Goal: Find specific page/section: Find specific page/section

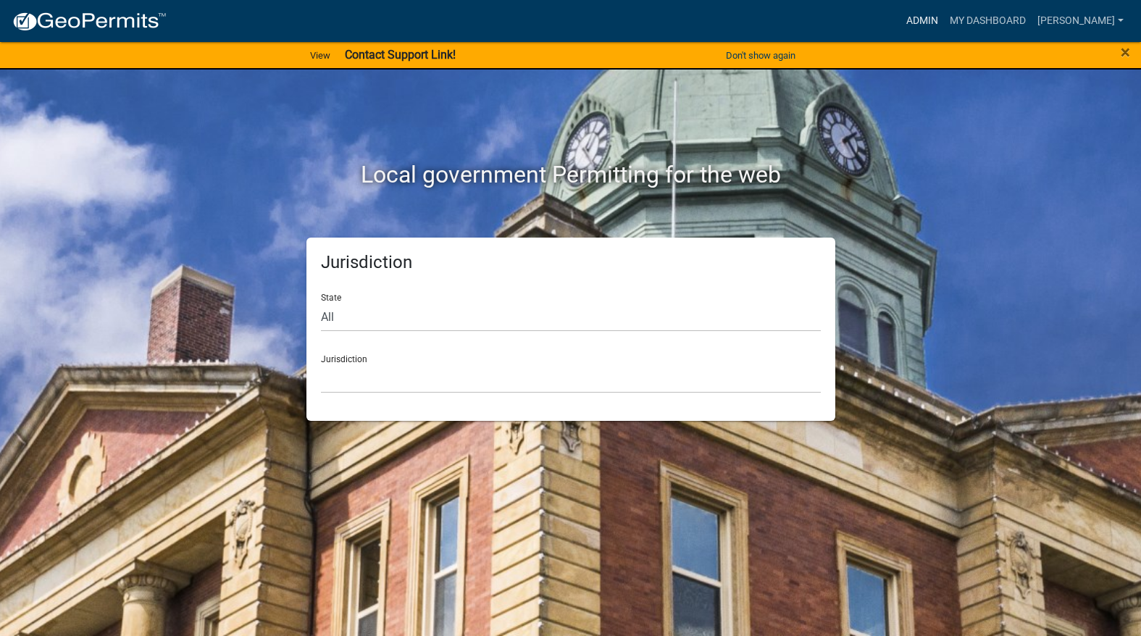
click at [944, 21] on link "Admin" at bounding box center [922, 21] width 43 height 28
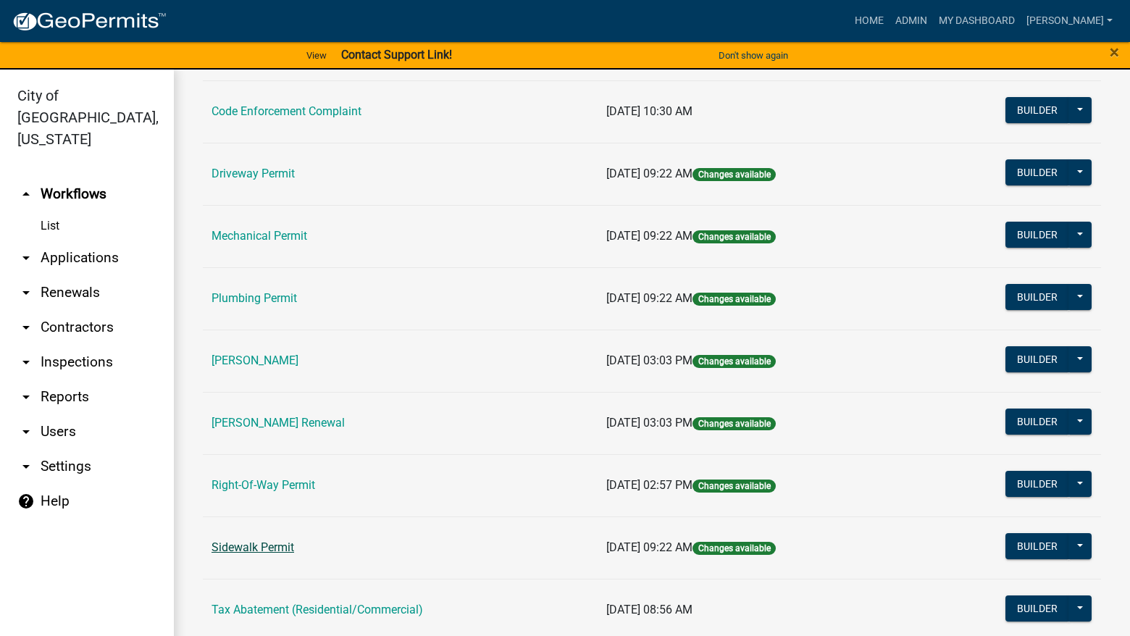
scroll to position [217, 0]
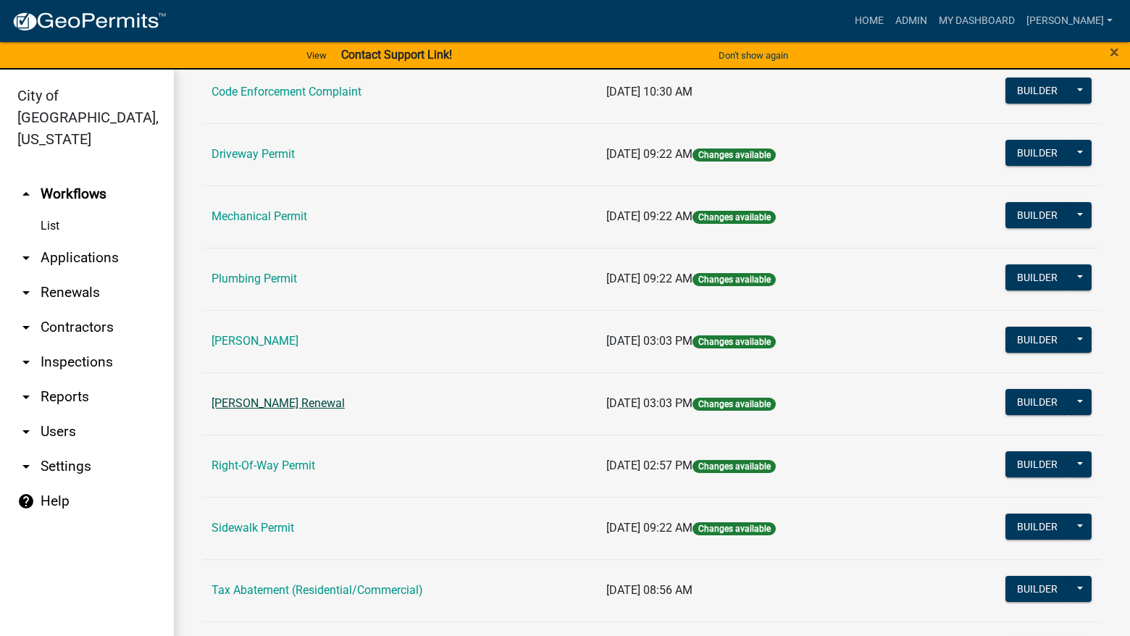
click at [298, 406] on link "[PERSON_NAME] Renewal" at bounding box center [278, 403] width 133 height 14
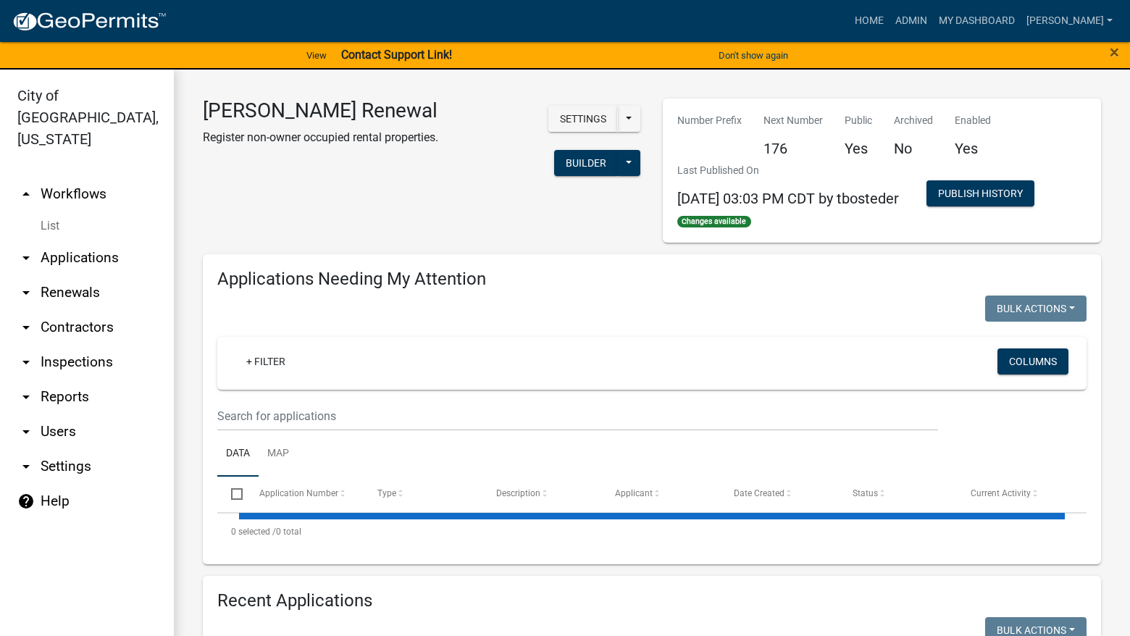
select select "3: 100"
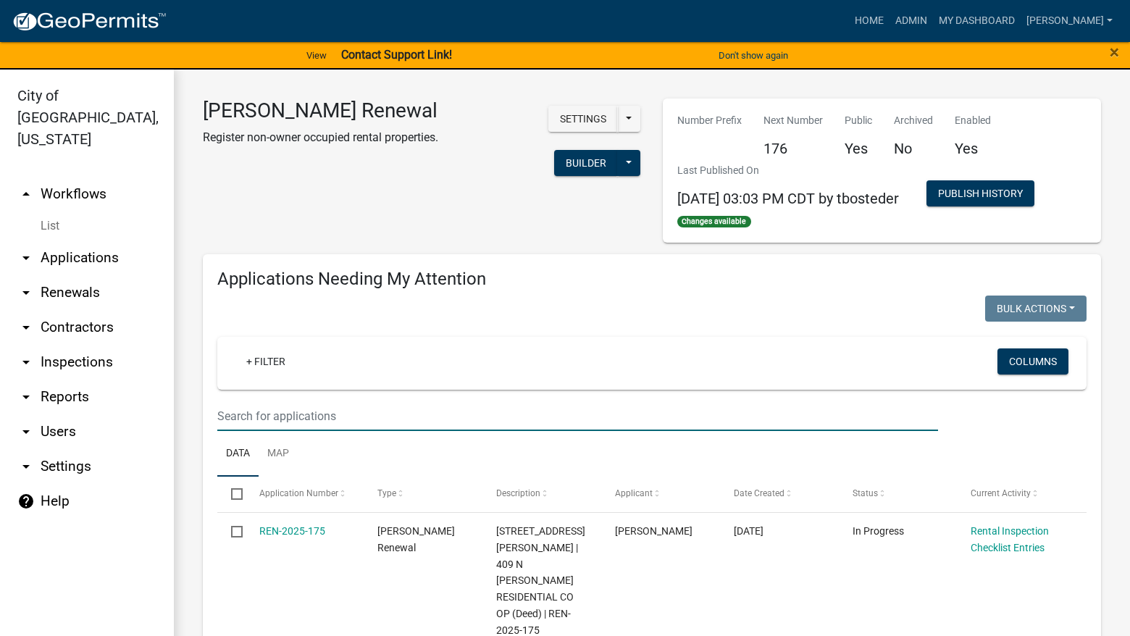
click at [608, 418] on input "text" at bounding box center [577, 416] width 721 height 30
type input "302"
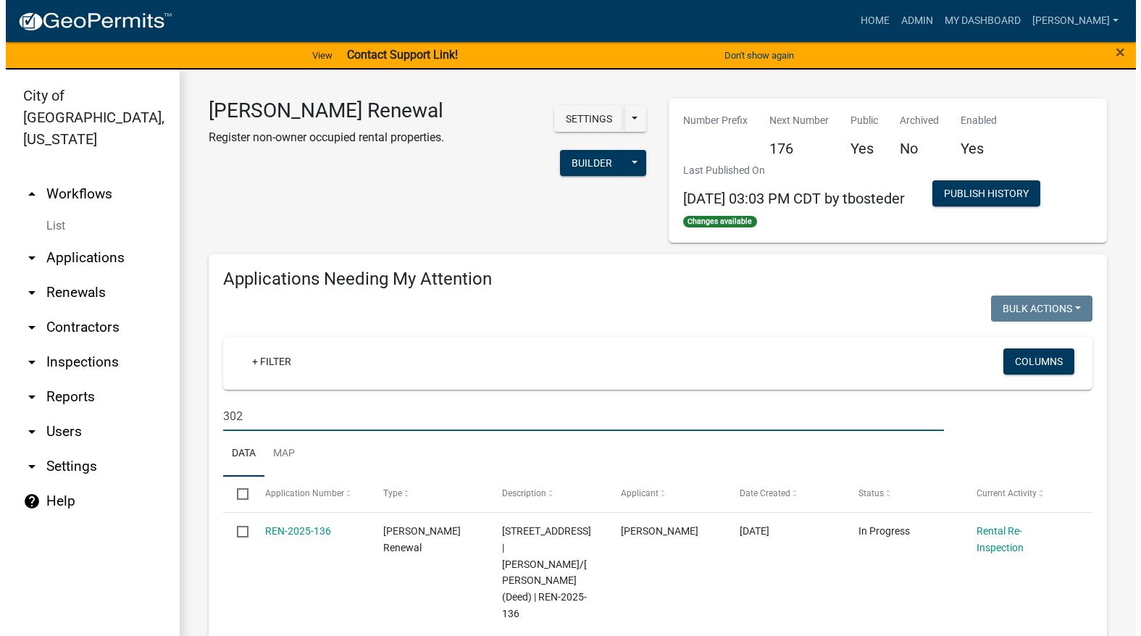
scroll to position [72, 0]
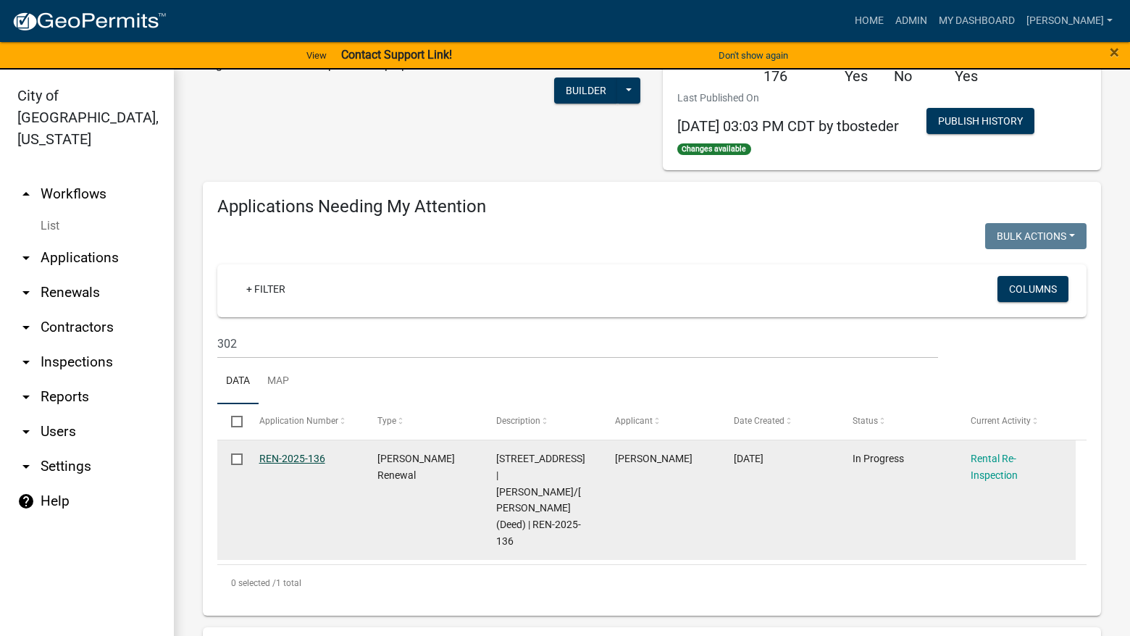
click at [282, 461] on link "REN-2025-136" at bounding box center [292, 459] width 66 height 12
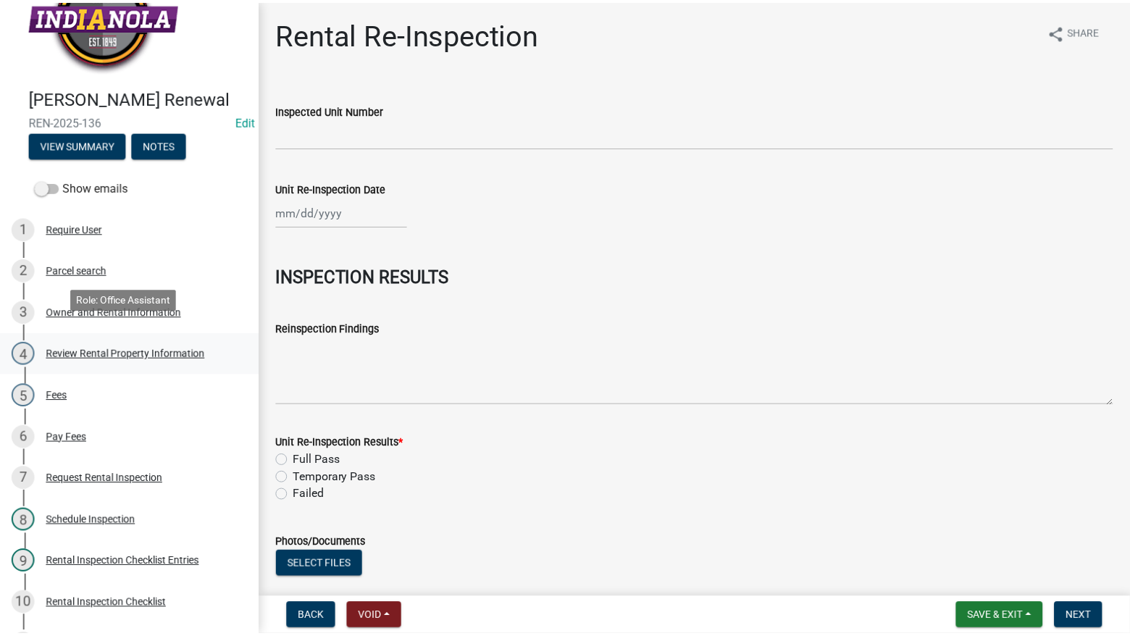
scroll to position [217, 0]
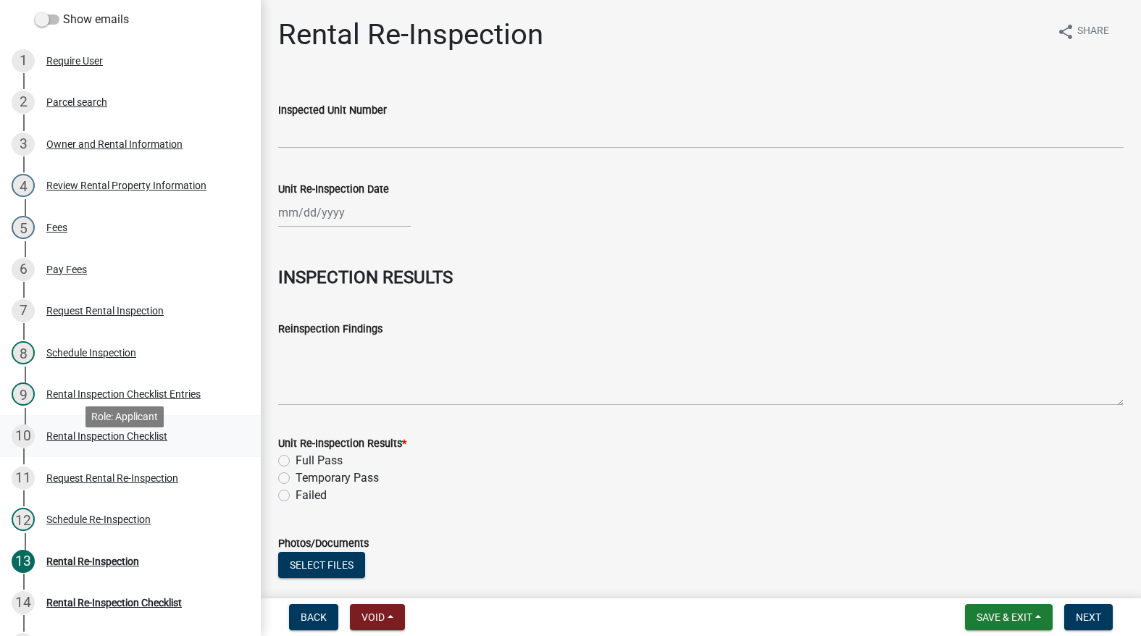
click at [122, 441] on div "Rental Inspection Checklist" at bounding box center [106, 436] width 121 height 10
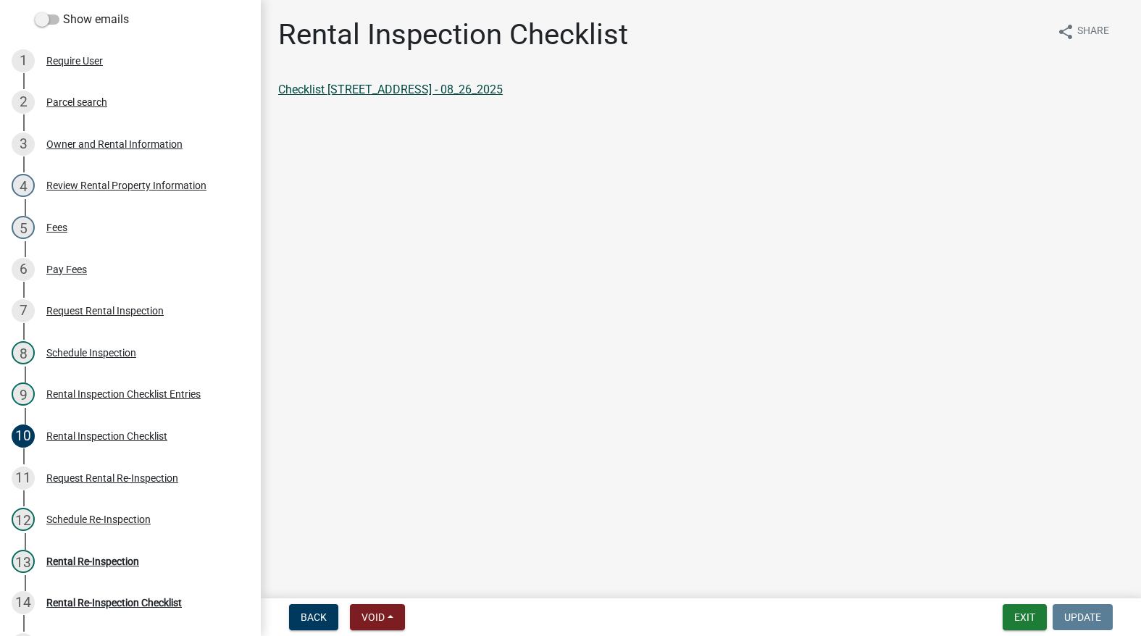
click at [396, 83] on link "Checklist [STREET_ADDRESS] - 08_26_2025" at bounding box center [390, 90] width 225 height 14
click at [1009, 619] on button "Exit" at bounding box center [1025, 617] width 44 height 26
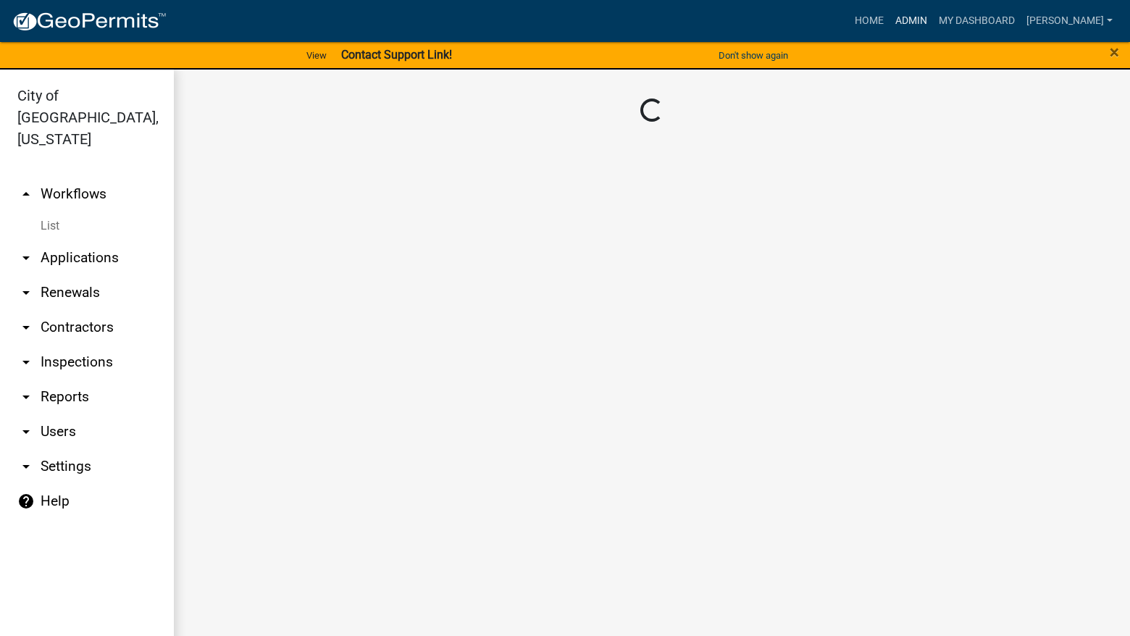
click at [933, 20] on link "Admin" at bounding box center [911, 21] width 43 height 28
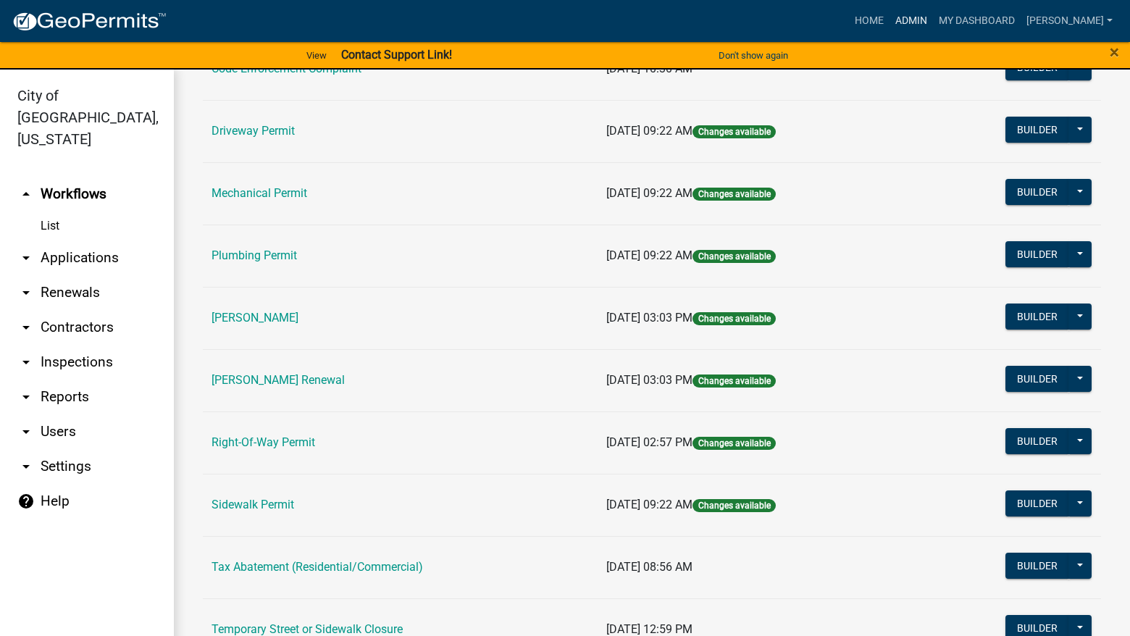
scroll to position [290, 0]
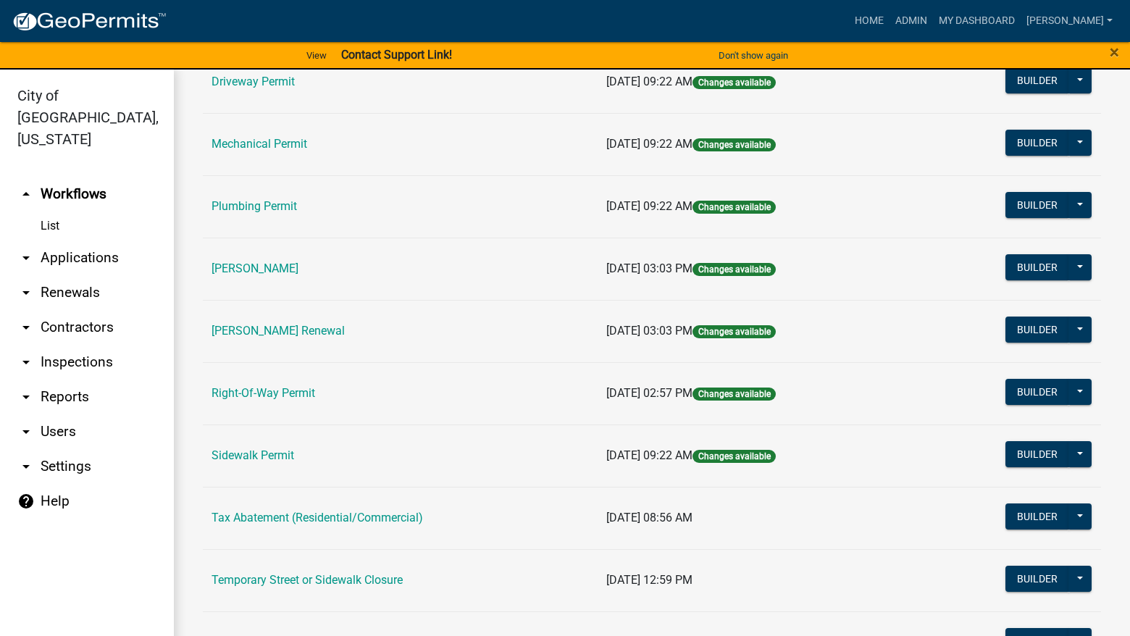
drag, startPoint x: 367, startPoint y: 317, endPoint x: 327, endPoint y: 362, distance: 59.0
click at [367, 323] on td "[PERSON_NAME] Renewal" at bounding box center [400, 331] width 395 height 62
click at [325, 335] on link "[PERSON_NAME] Renewal" at bounding box center [278, 331] width 133 height 14
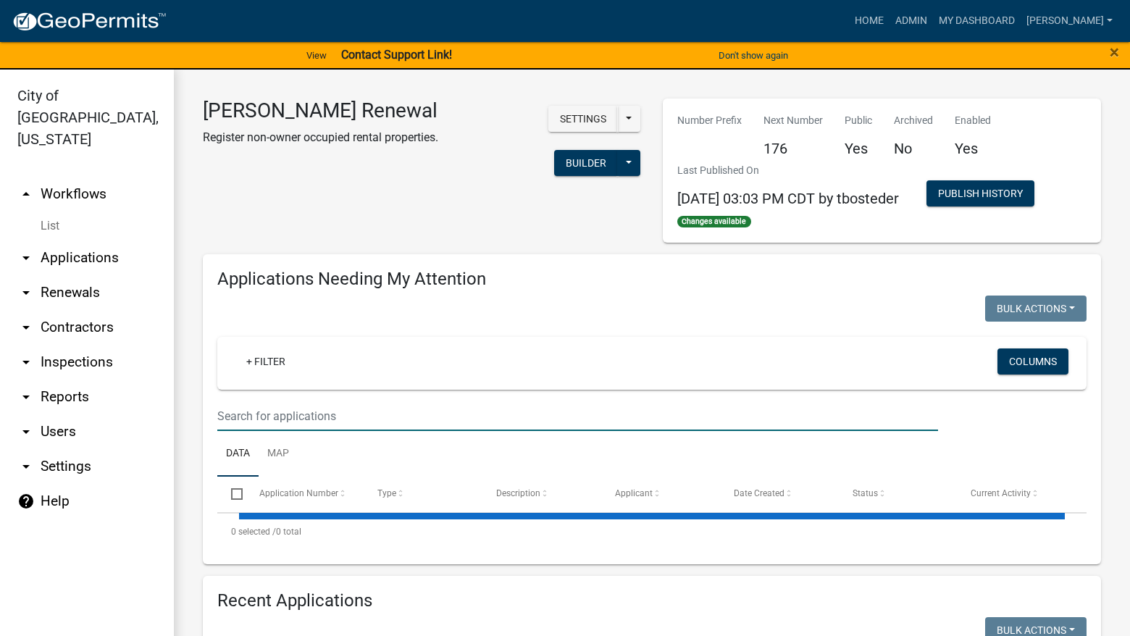
select select "3: 100"
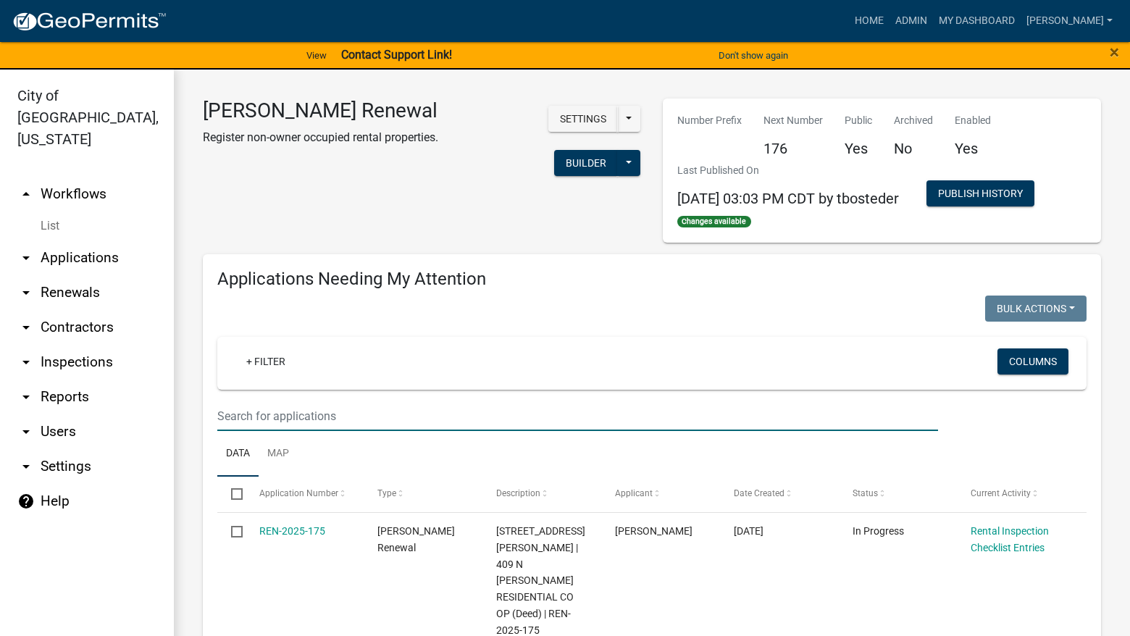
click at [569, 412] on input "text" at bounding box center [577, 416] width 721 height 30
type input "807"
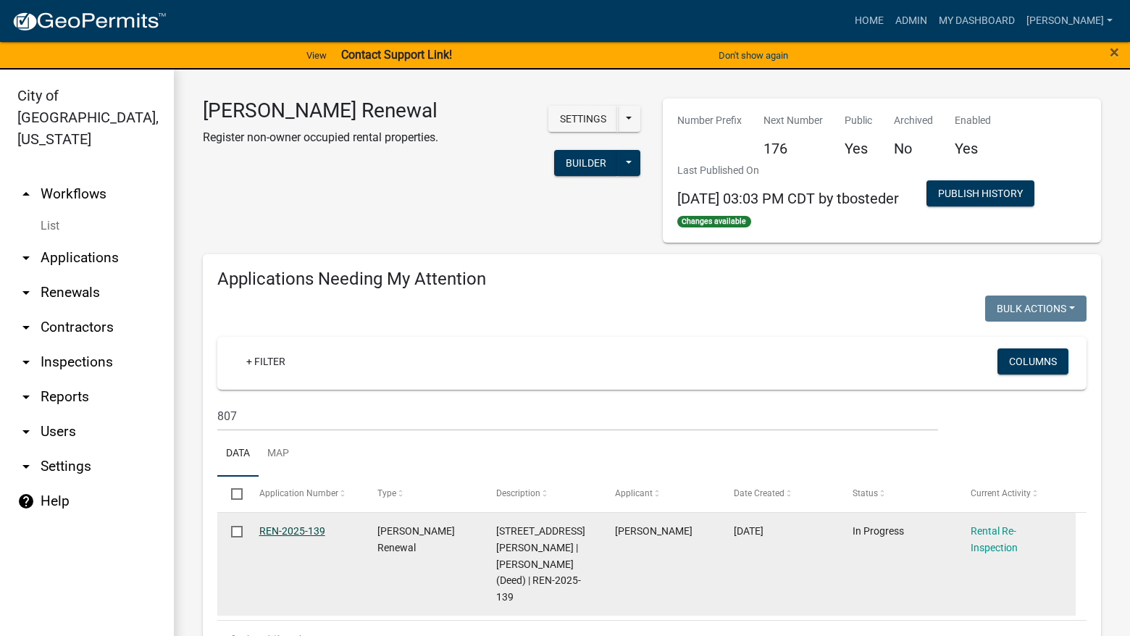
click at [315, 527] on link "REN-2025-139" at bounding box center [292, 531] width 66 height 12
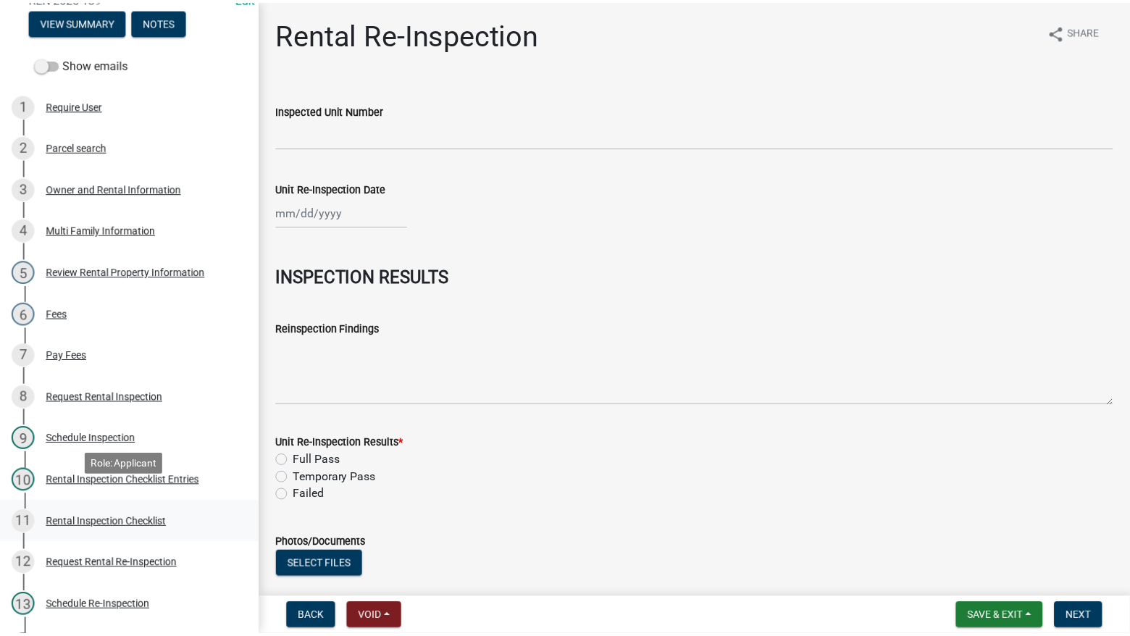
scroll to position [217, 0]
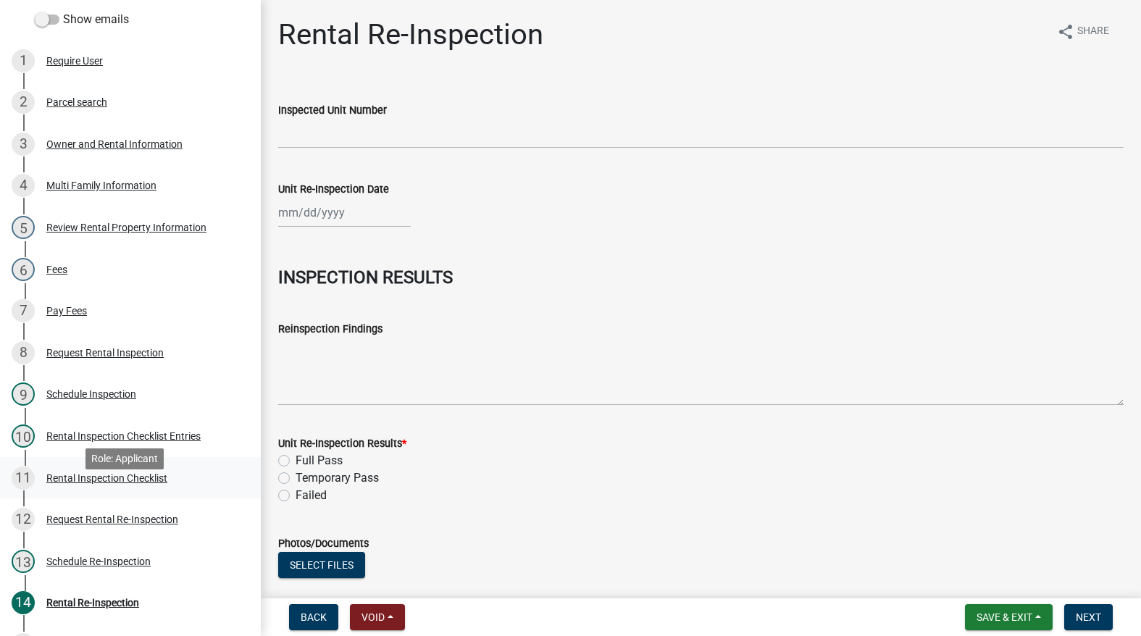
click at [112, 483] on div "Rental Inspection Checklist" at bounding box center [106, 478] width 121 height 10
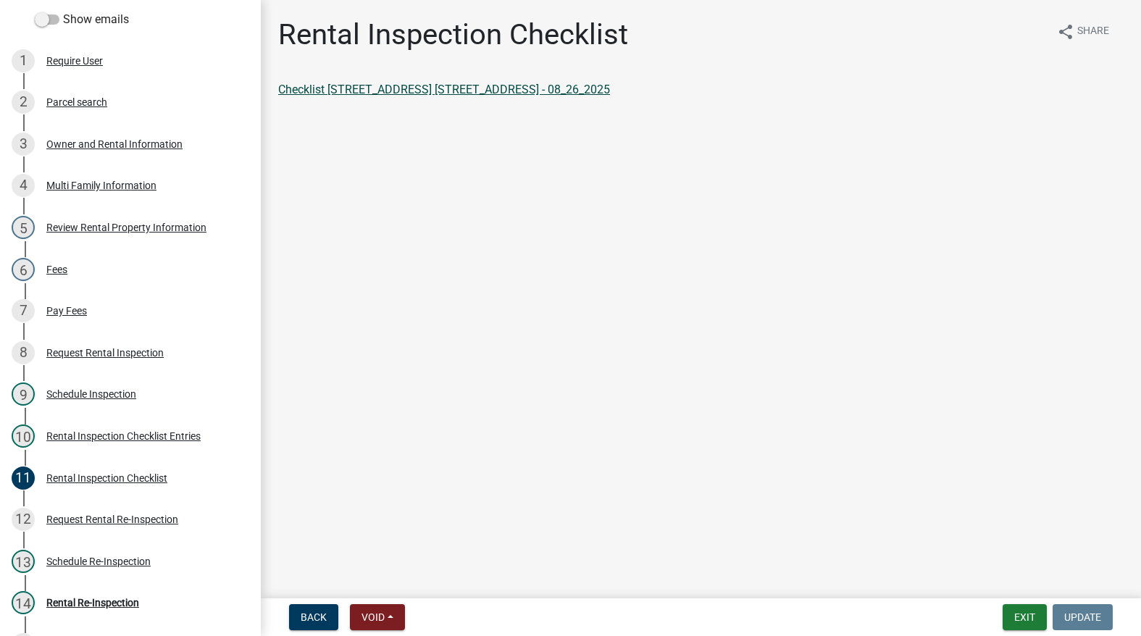
click at [405, 93] on link "Checklist [STREET_ADDRESS] [STREET_ADDRESS] - 08_26_2025" at bounding box center [444, 90] width 332 height 14
click at [1018, 621] on button "Exit" at bounding box center [1025, 617] width 44 height 26
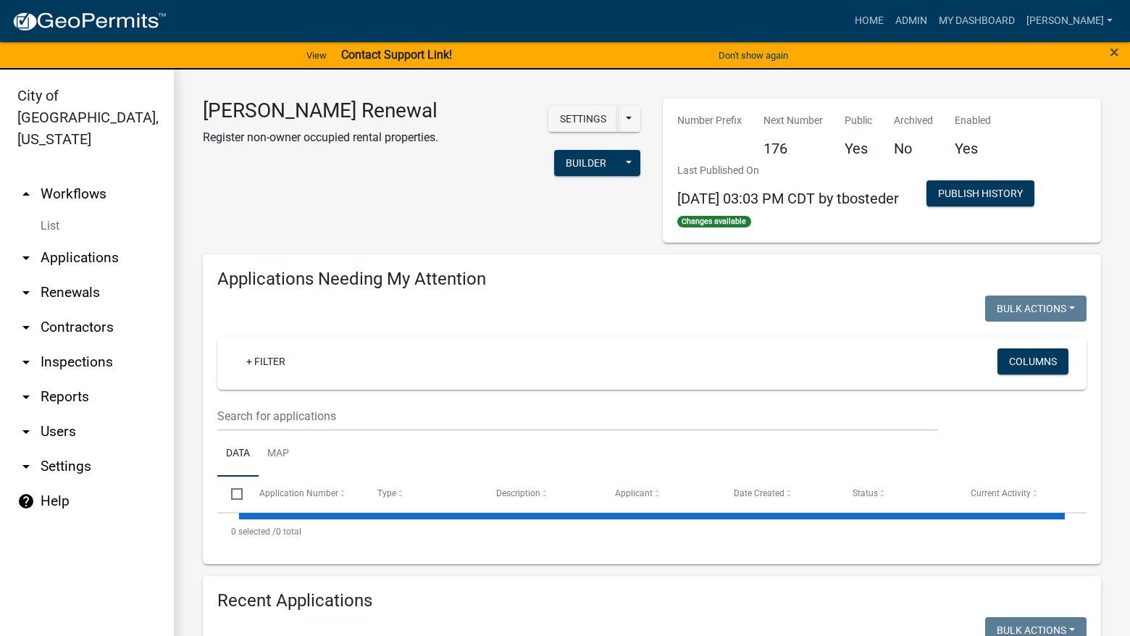
select select "3: 100"
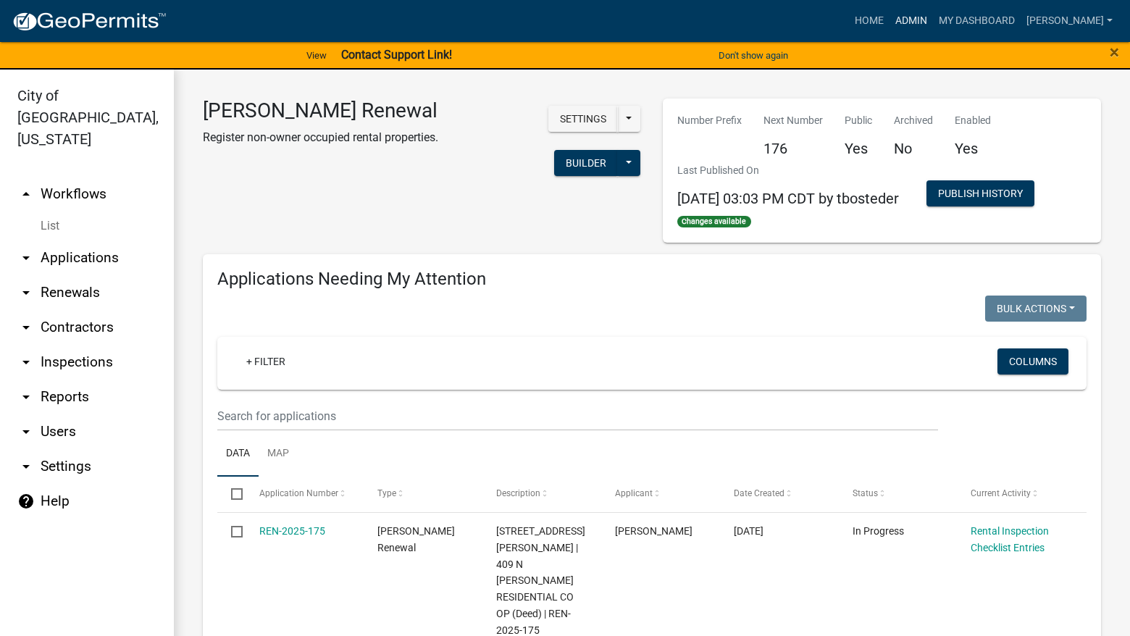
click at [933, 26] on link "Admin" at bounding box center [911, 21] width 43 height 28
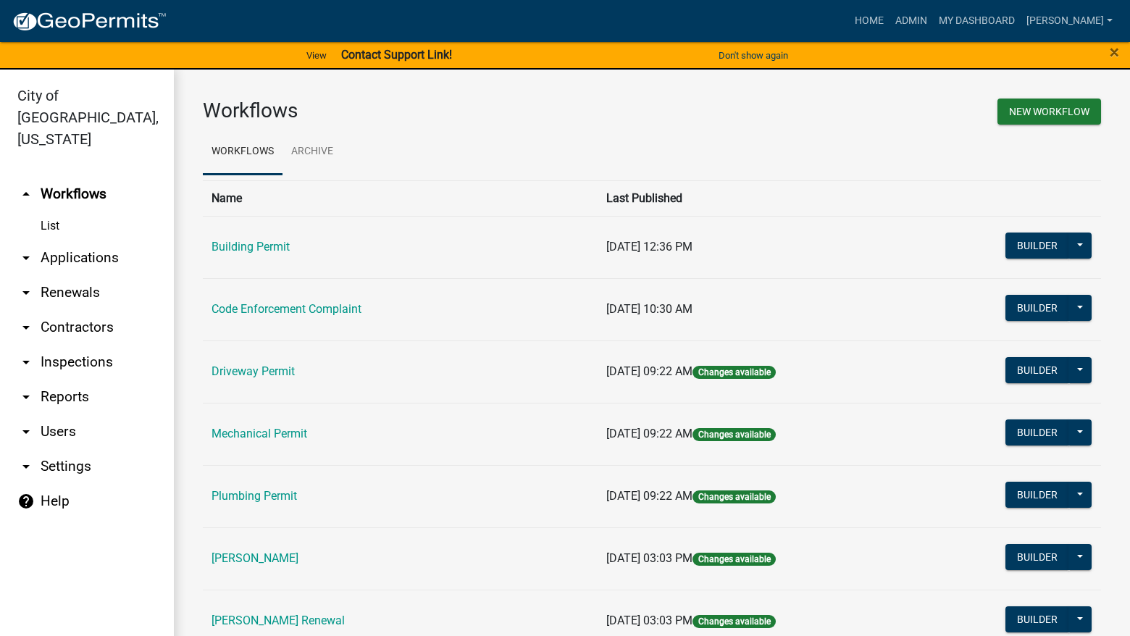
click at [348, 301] on td "Code Enforcement Complaint" at bounding box center [400, 309] width 395 height 62
click at [354, 311] on link "Code Enforcement Complaint" at bounding box center [287, 309] width 150 height 14
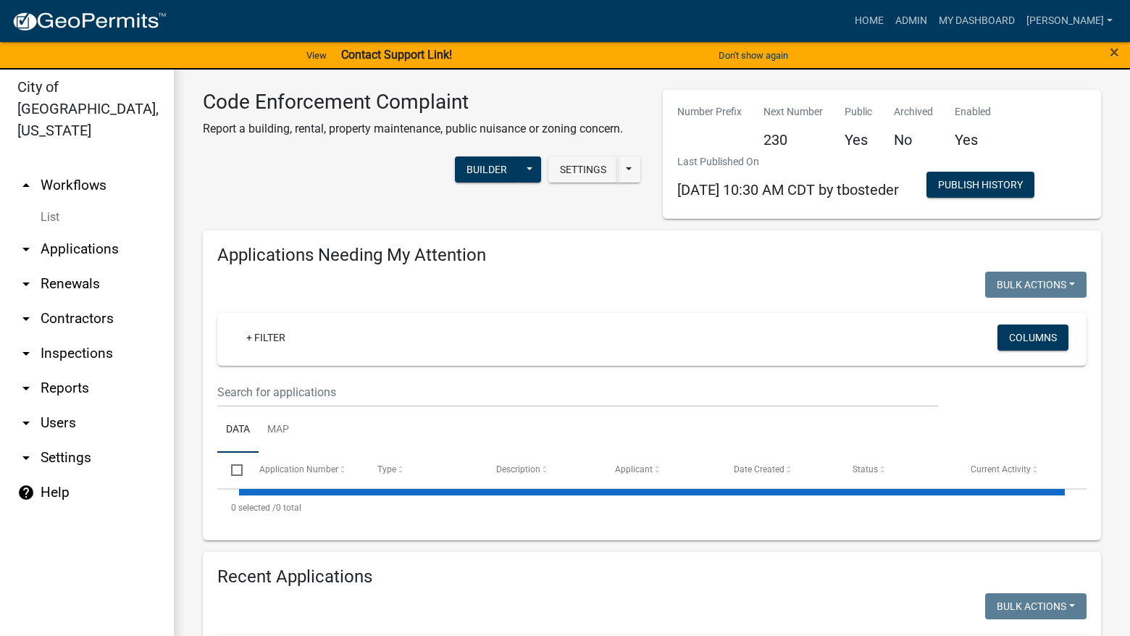
scroll to position [17, 0]
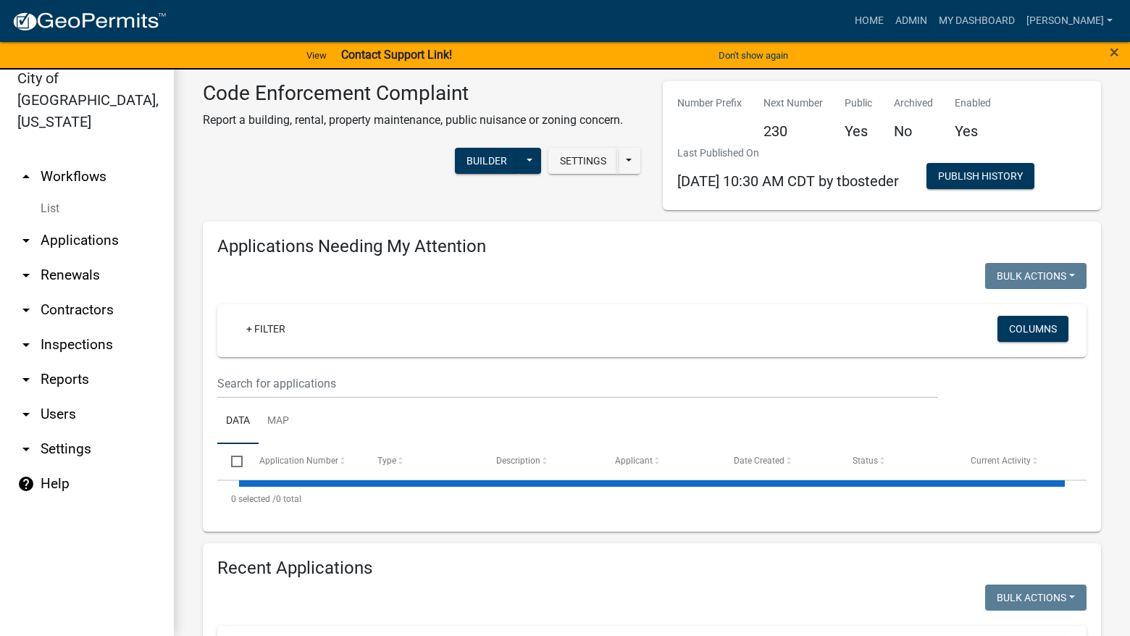
select select "3: 100"
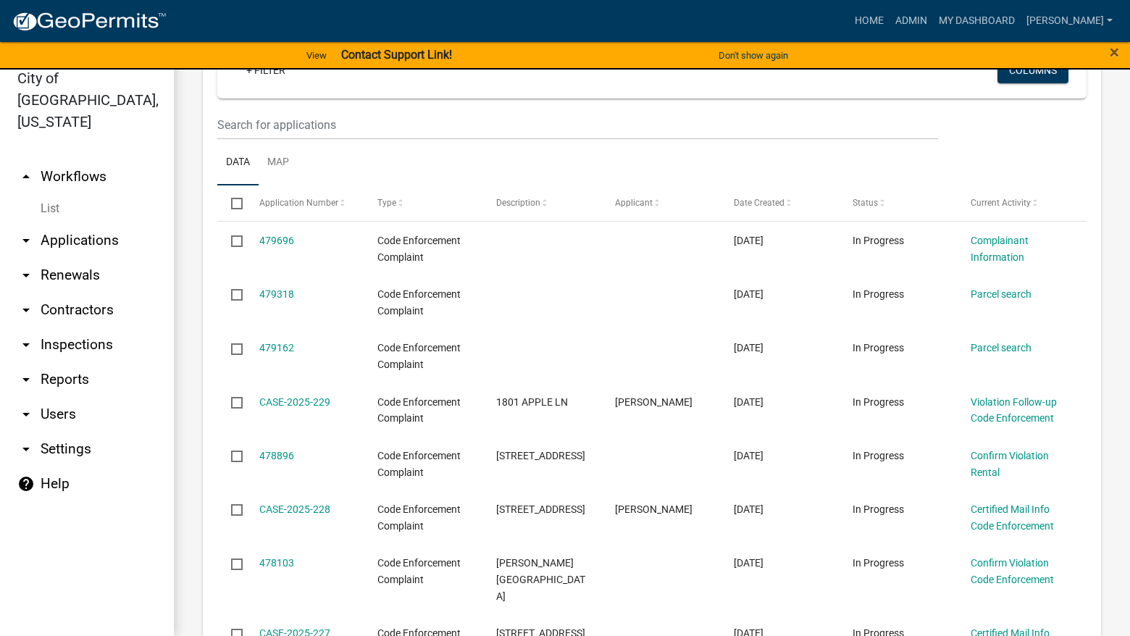
scroll to position [5651, 0]
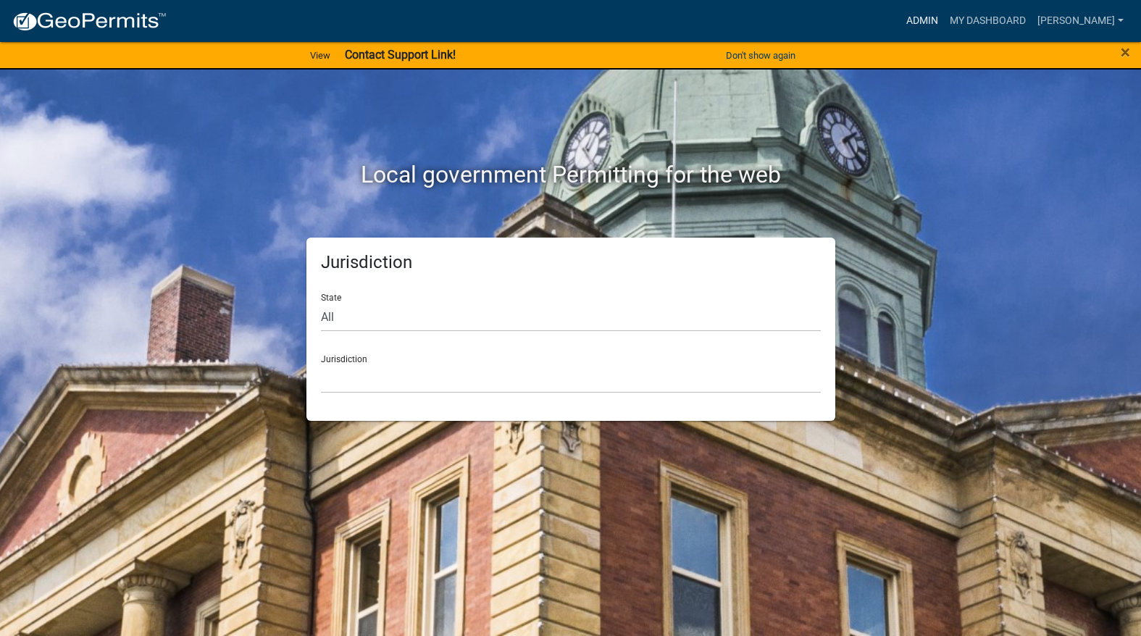
click at [944, 16] on link "Admin" at bounding box center [922, 21] width 43 height 28
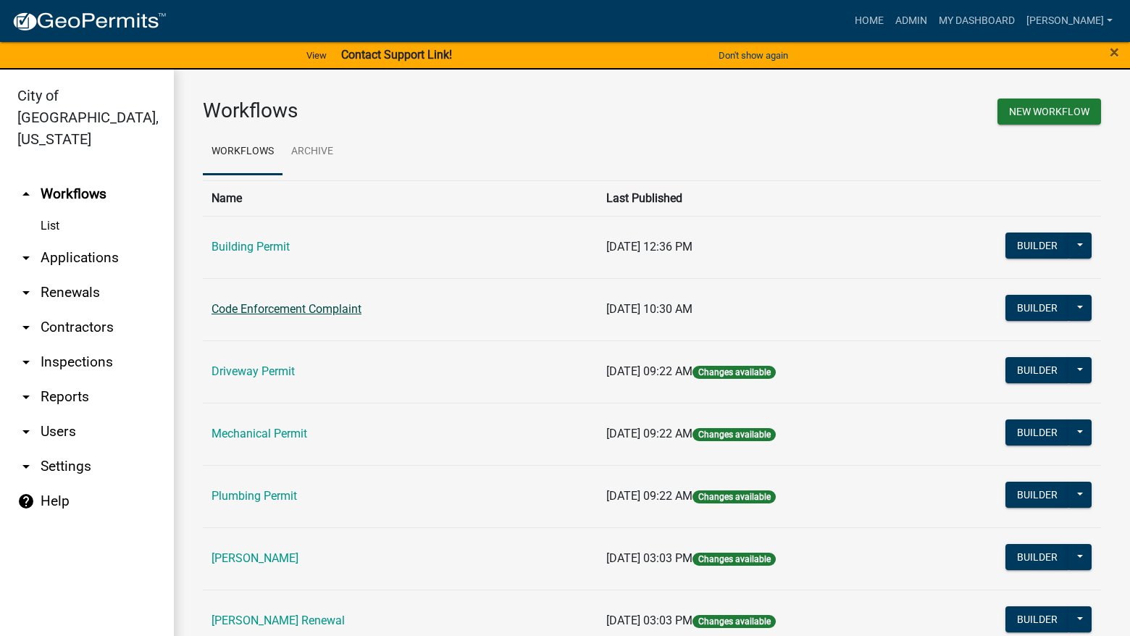
click at [317, 309] on link "Code Enforcement Complaint" at bounding box center [287, 309] width 150 height 14
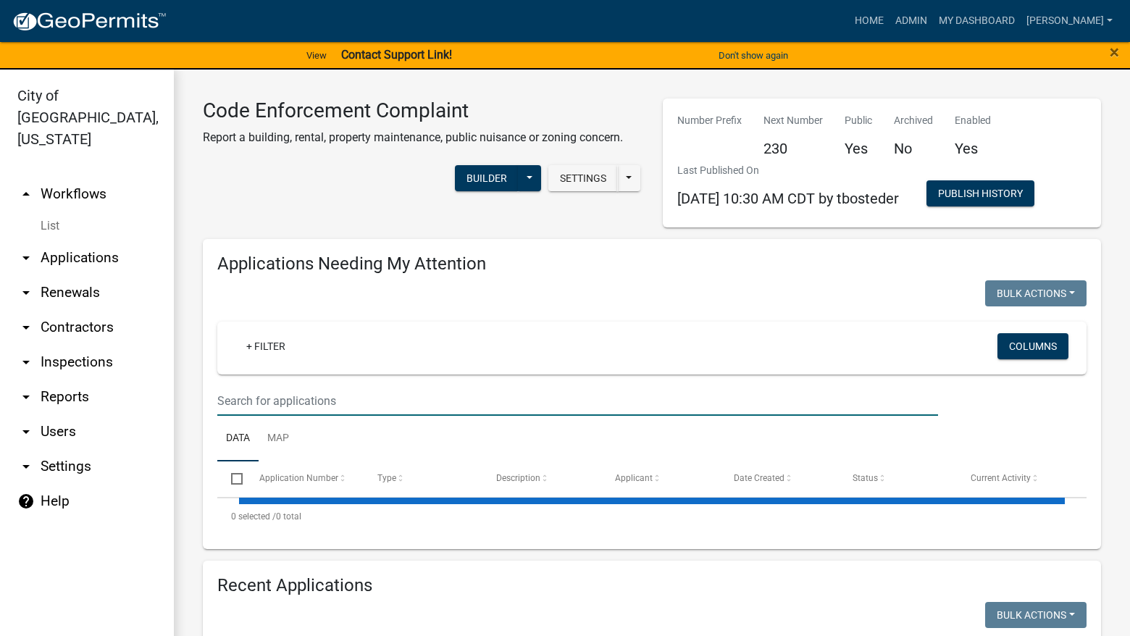
click at [343, 396] on input "text" at bounding box center [577, 401] width 721 height 30
select select "3: 100"
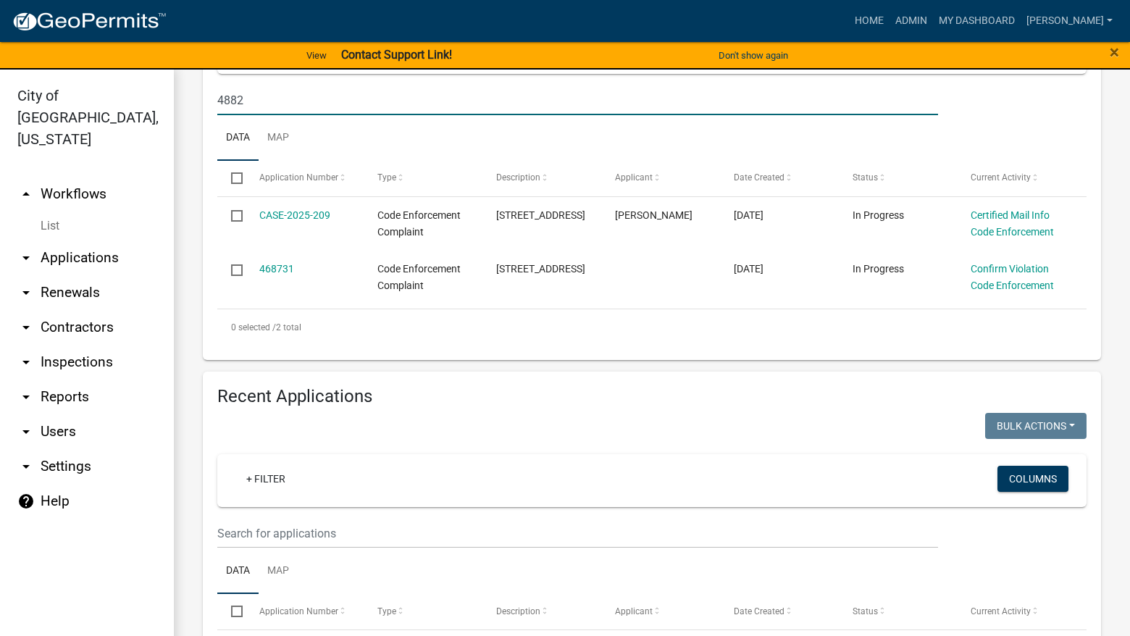
scroll to position [362, 0]
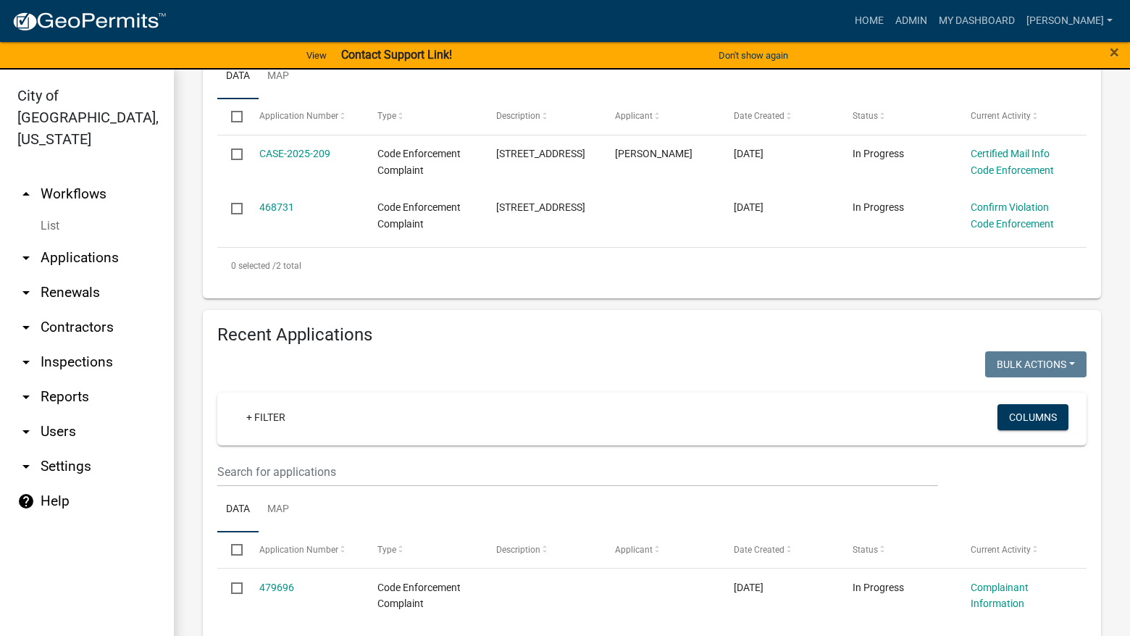
type input "4882"
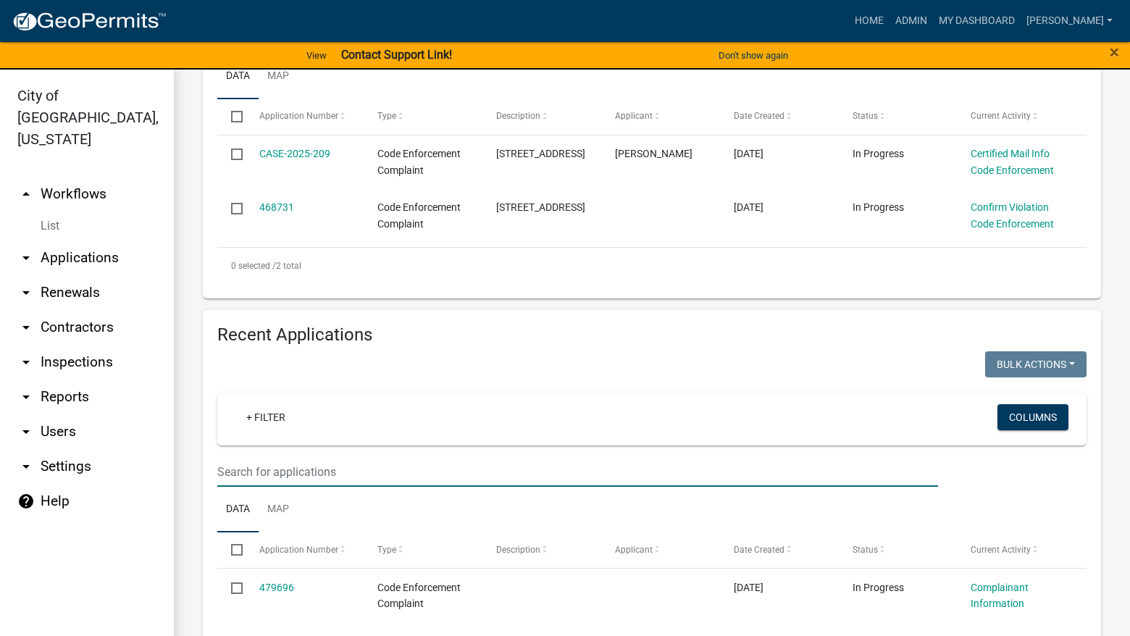
drag, startPoint x: 388, startPoint y: 477, endPoint x: 371, endPoint y: 488, distance: 20.5
click at [388, 477] on input "text" at bounding box center [577, 472] width 721 height 30
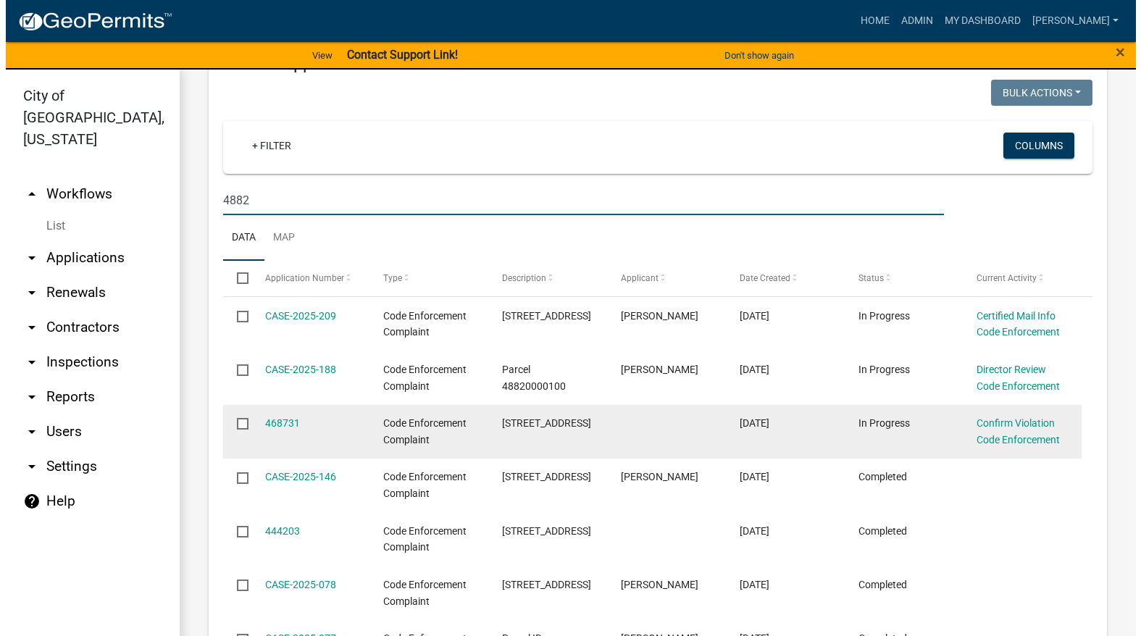
scroll to position [652, 0]
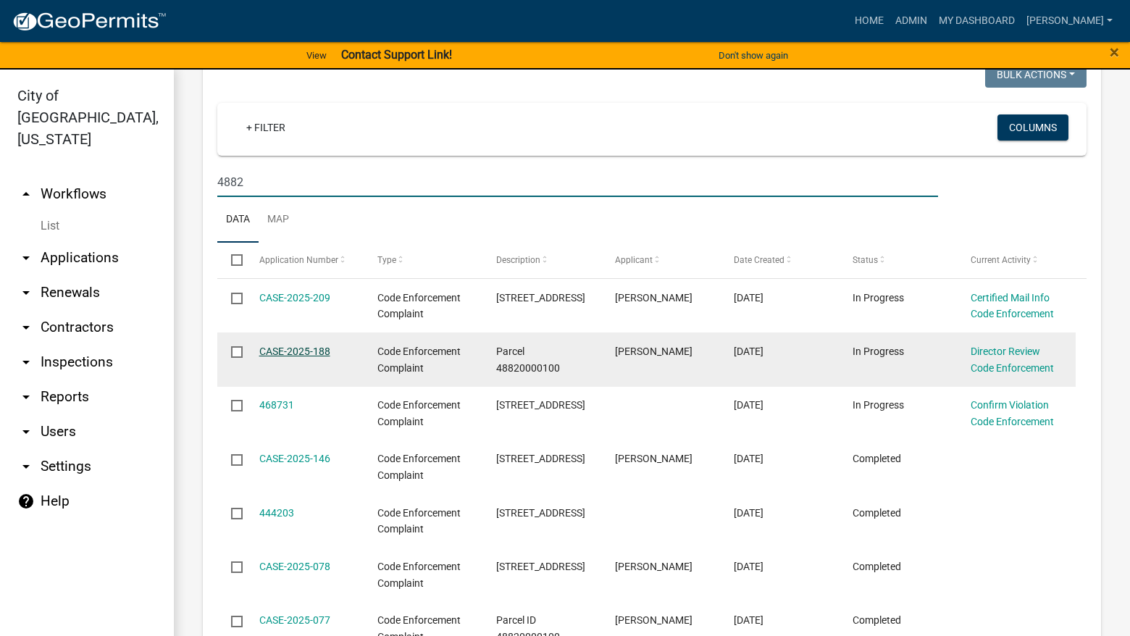
type input "4882"
click at [322, 351] on link "CASE-2025-188" at bounding box center [294, 352] width 71 height 12
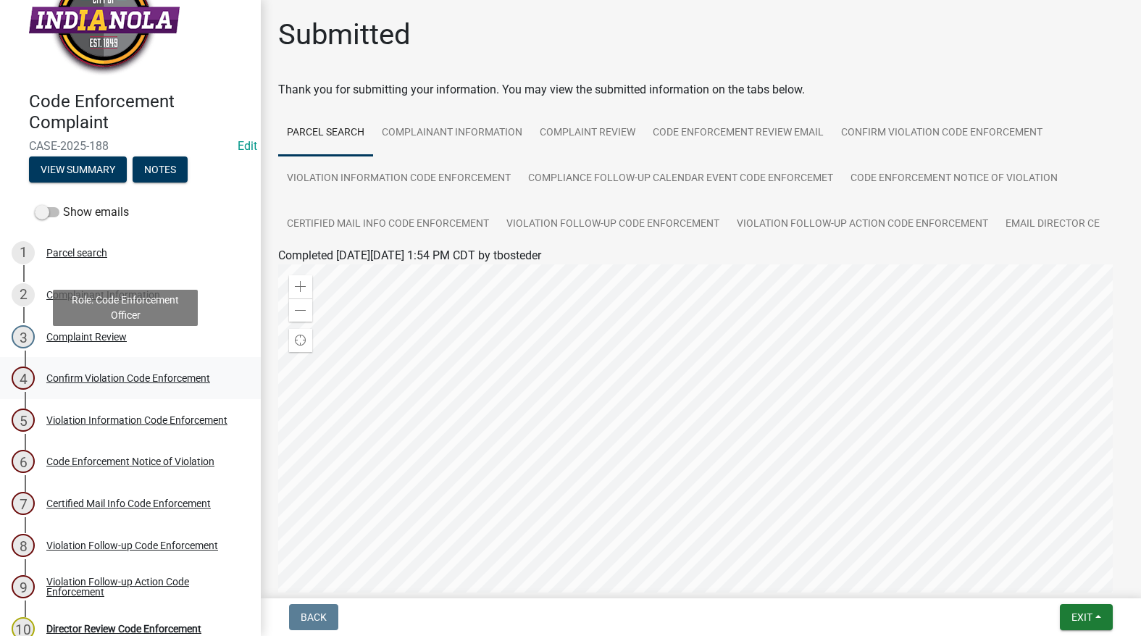
scroll to position [107, 0]
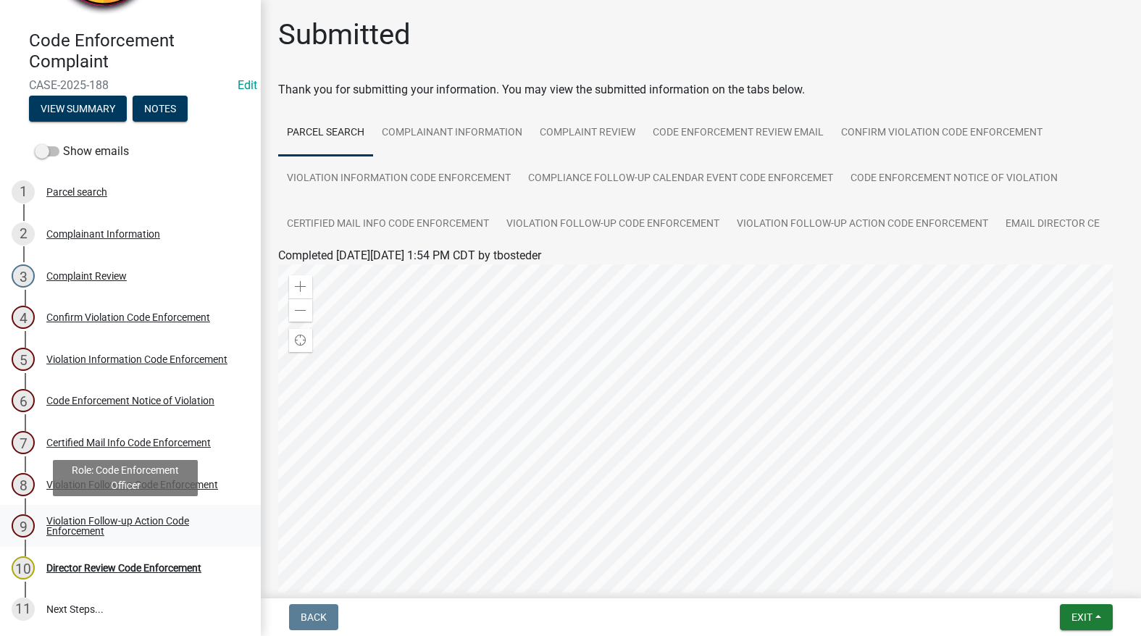
click at [102, 522] on div "Violation Follow-up Action Code Enforcement" at bounding box center [141, 526] width 191 height 20
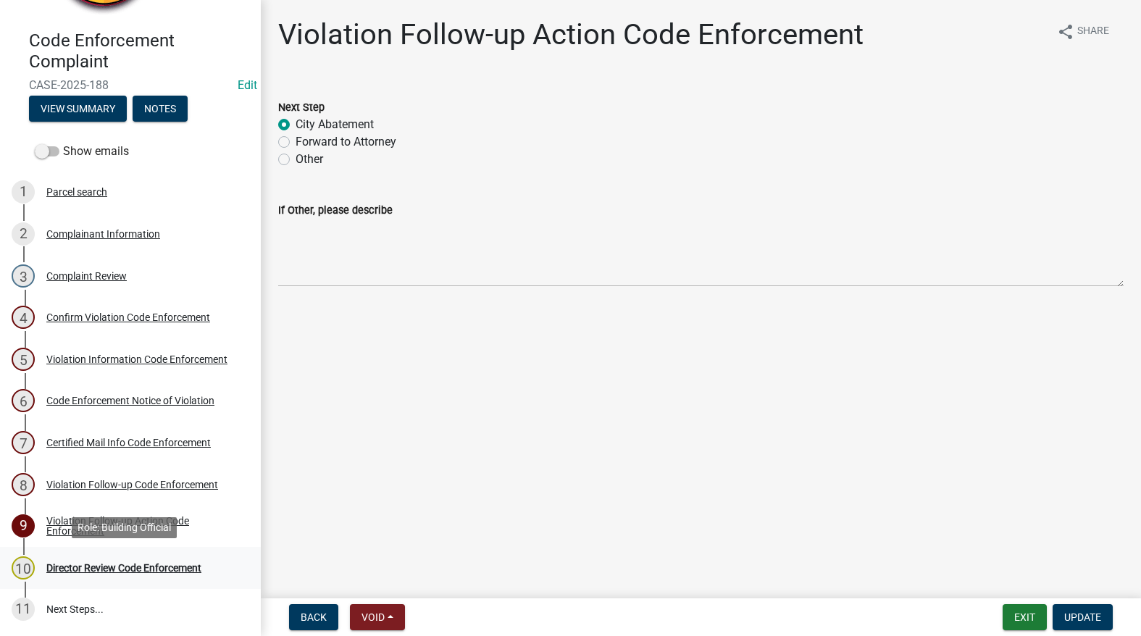
click at [164, 569] on div "Director Review Code Enforcement" at bounding box center [123, 568] width 155 height 10
